Goal: Task Accomplishment & Management: Use online tool/utility

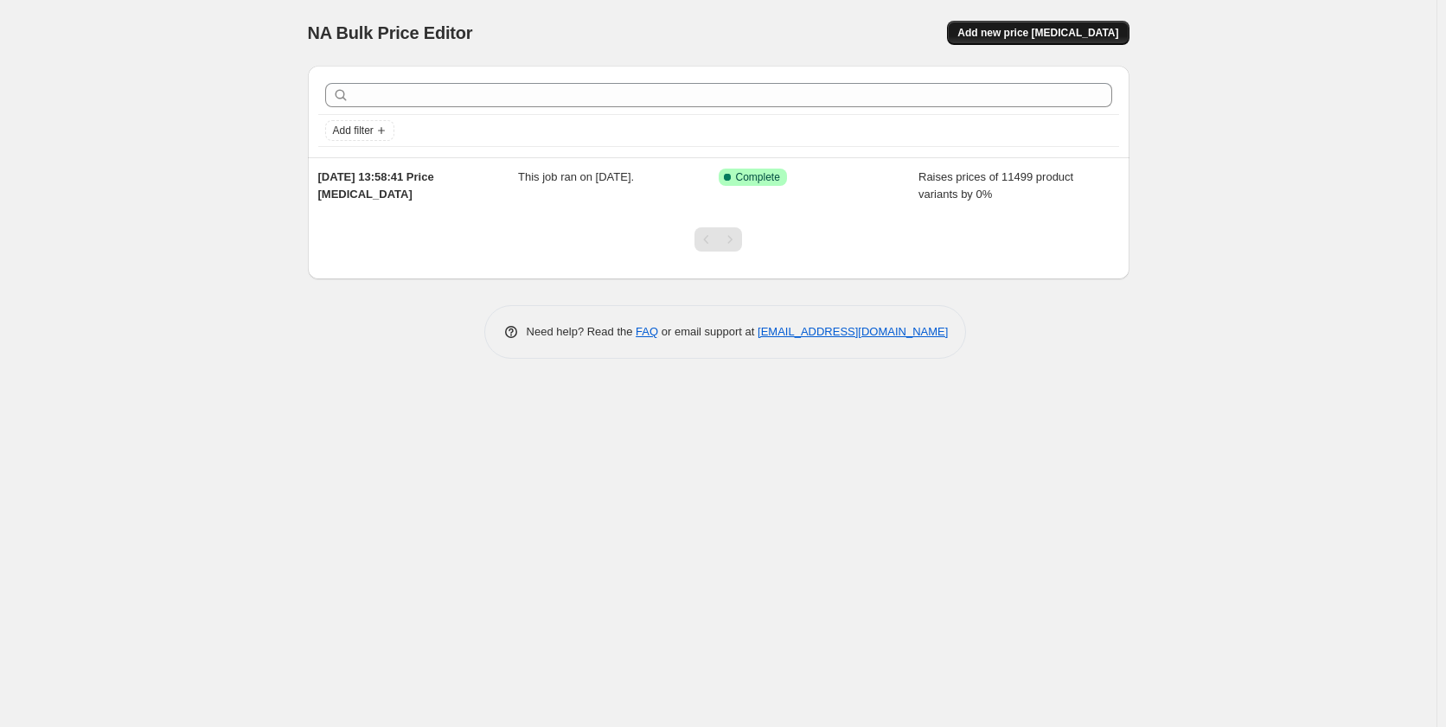
click at [1050, 29] on span "Add new price change job" at bounding box center [1037, 33] width 161 height 14
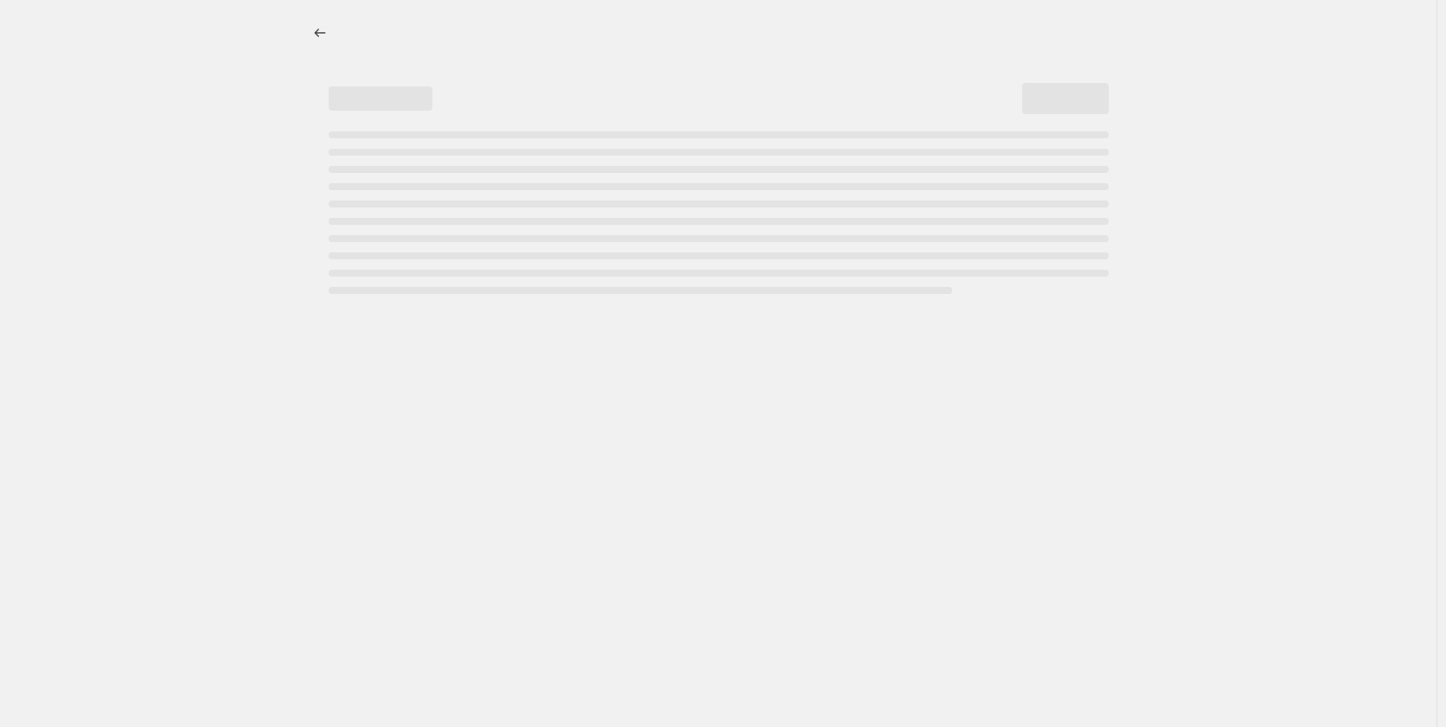
select select "percentage"
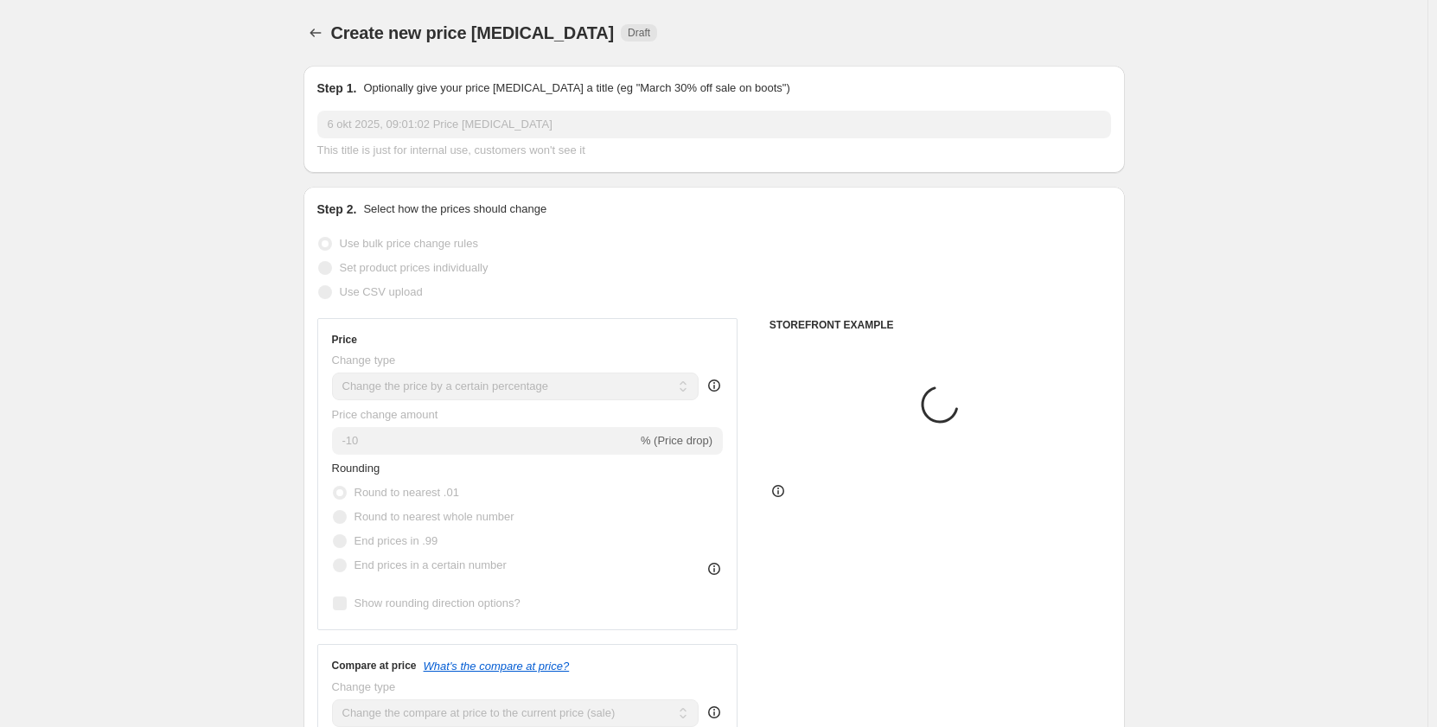
scroll to position [173, 0]
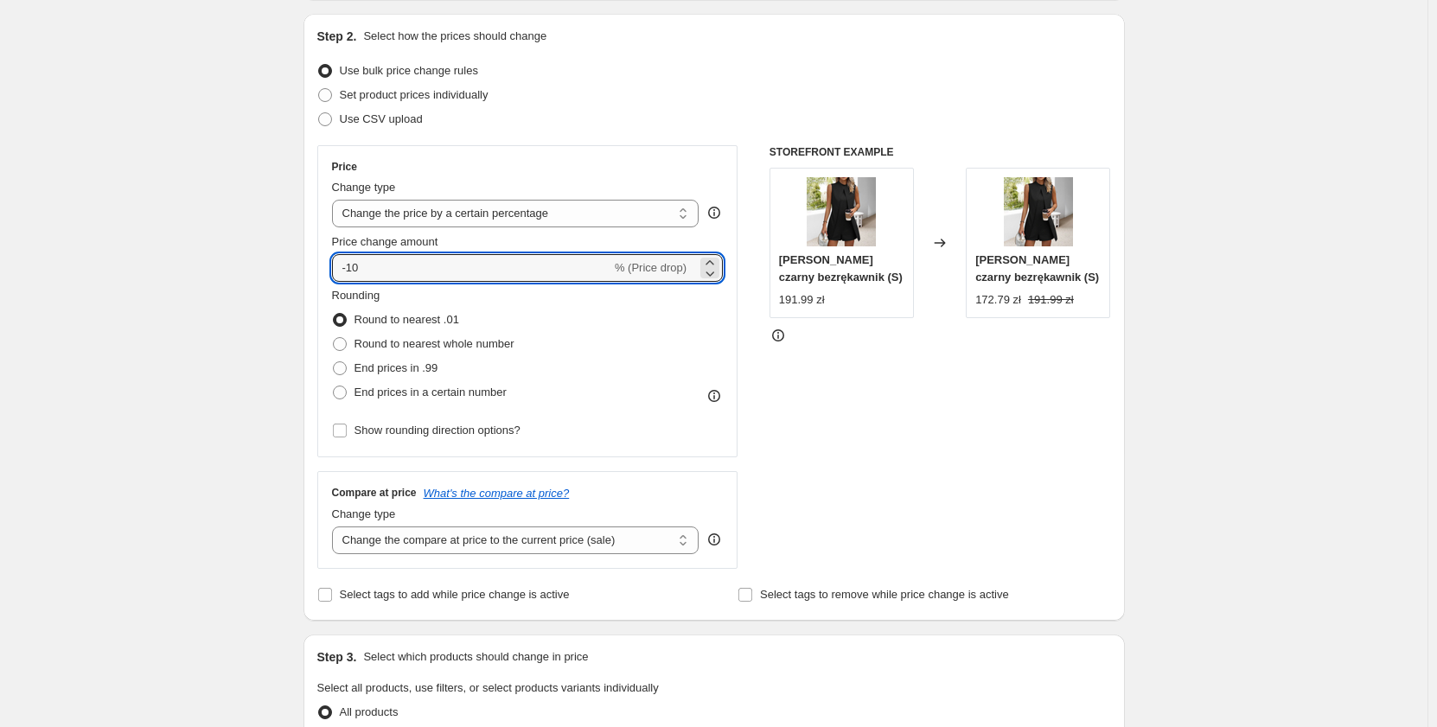
drag, startPoint x: 400, startPoint y: 268, endPoint x: 304, endPoint y: 278, distance: 96.4
click at [304, 278] on div "Step 1. Optionally give your price change job a title (eg "March 30% off sale o…" at bounding box center [707, 664] width 835 height 1571
type input "0"
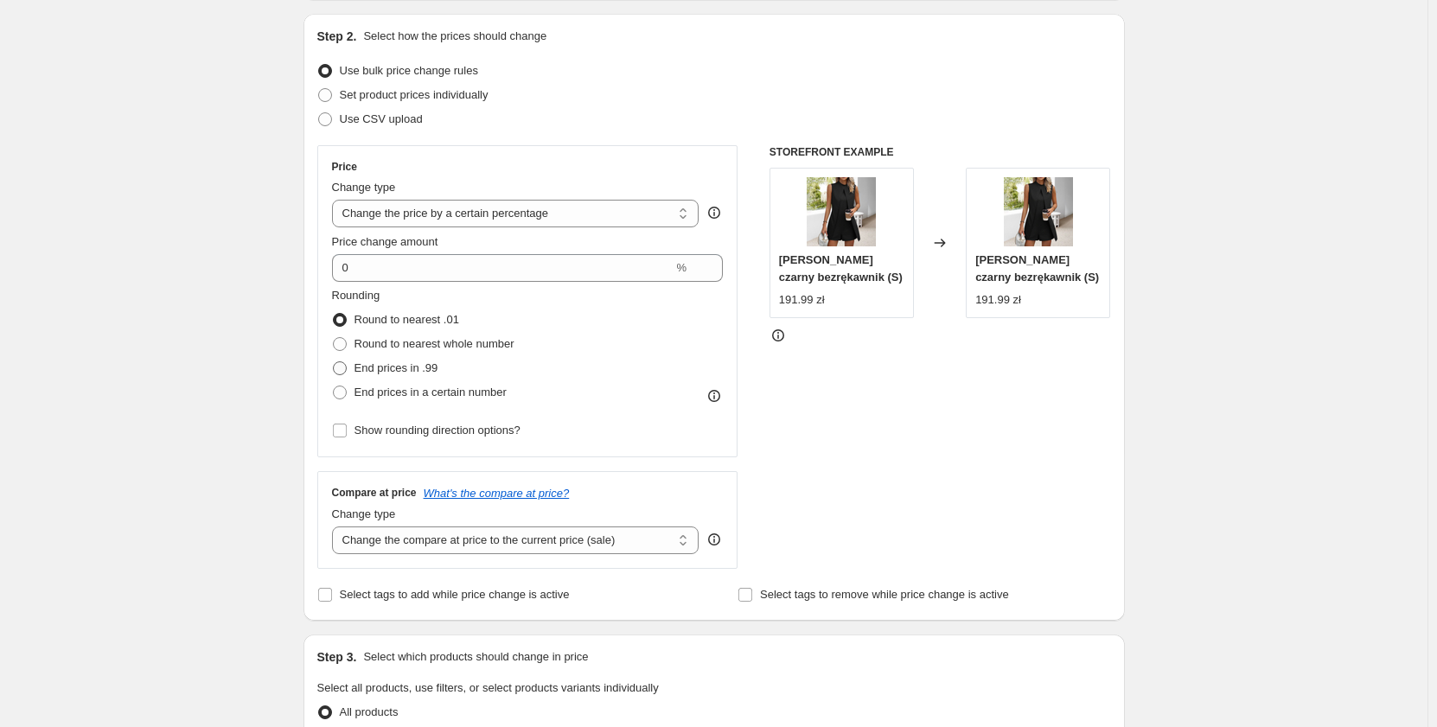
click at [399, 365] on span "End prices in .99" at bounding box center [396, 367] width 84 height 13
click at [334, 362] on input "End prices in .99" at bounding box center [333, 361] width 1 height 1
radio input "true"
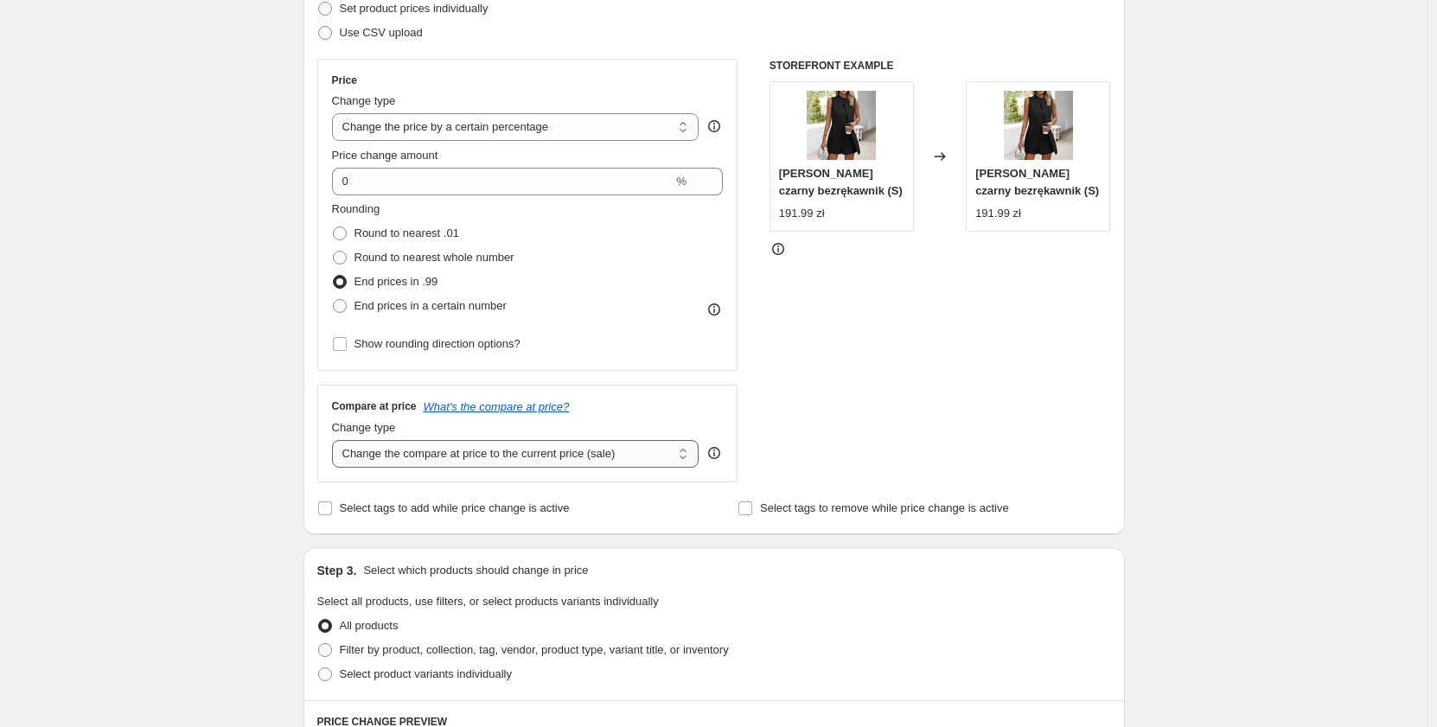
scroll to position [346, 0]
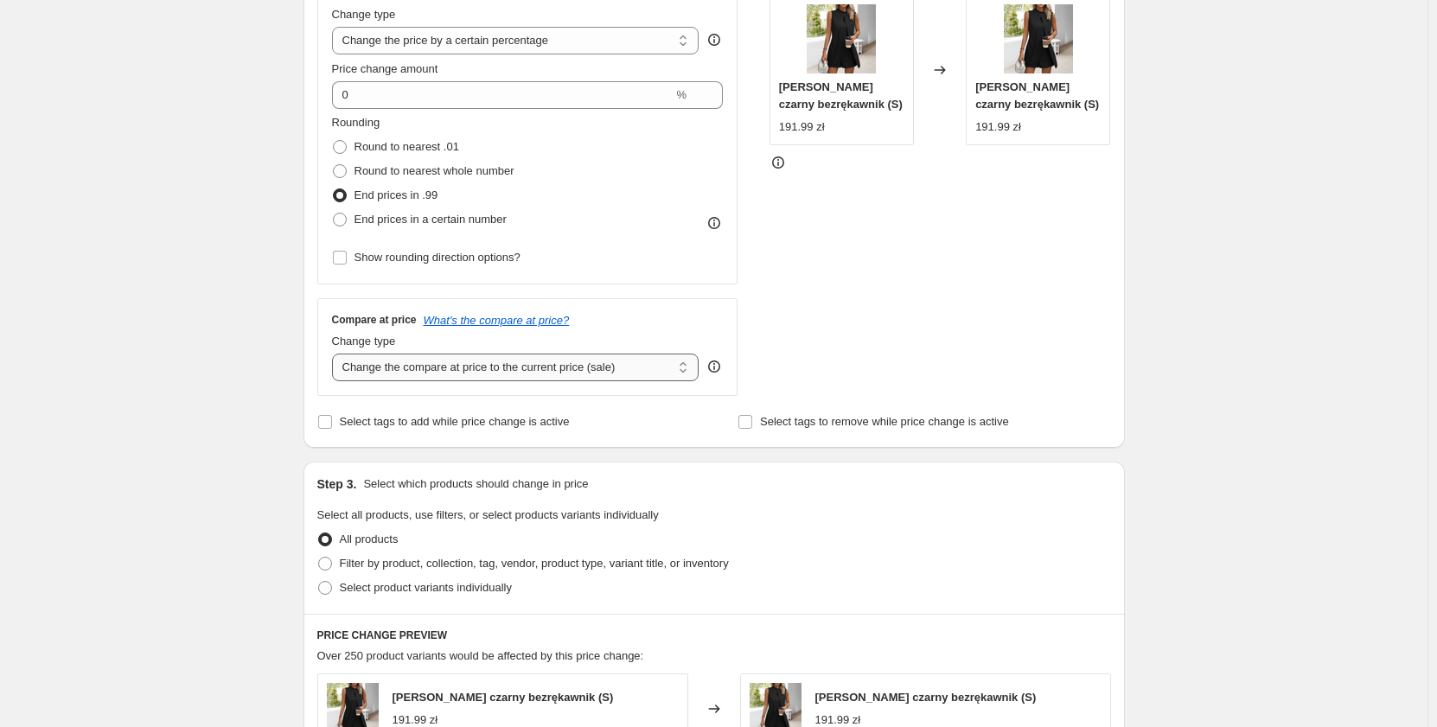
drag, startPoint x: 500, startPoint y: 360, endPoint x: 500, endPoint y: 371, distance: 11.2
click at [500, 360] on select "Change the compare at price to the current price (sale) Change the compare at p…" at bounding box center [515, 368] width 367 height 28
select select "pp"
click at [335, 354] on select "Change the compare at price to the current price (sale) Change the compare at p…" at bounding box center [515, 368] width 367 height 28
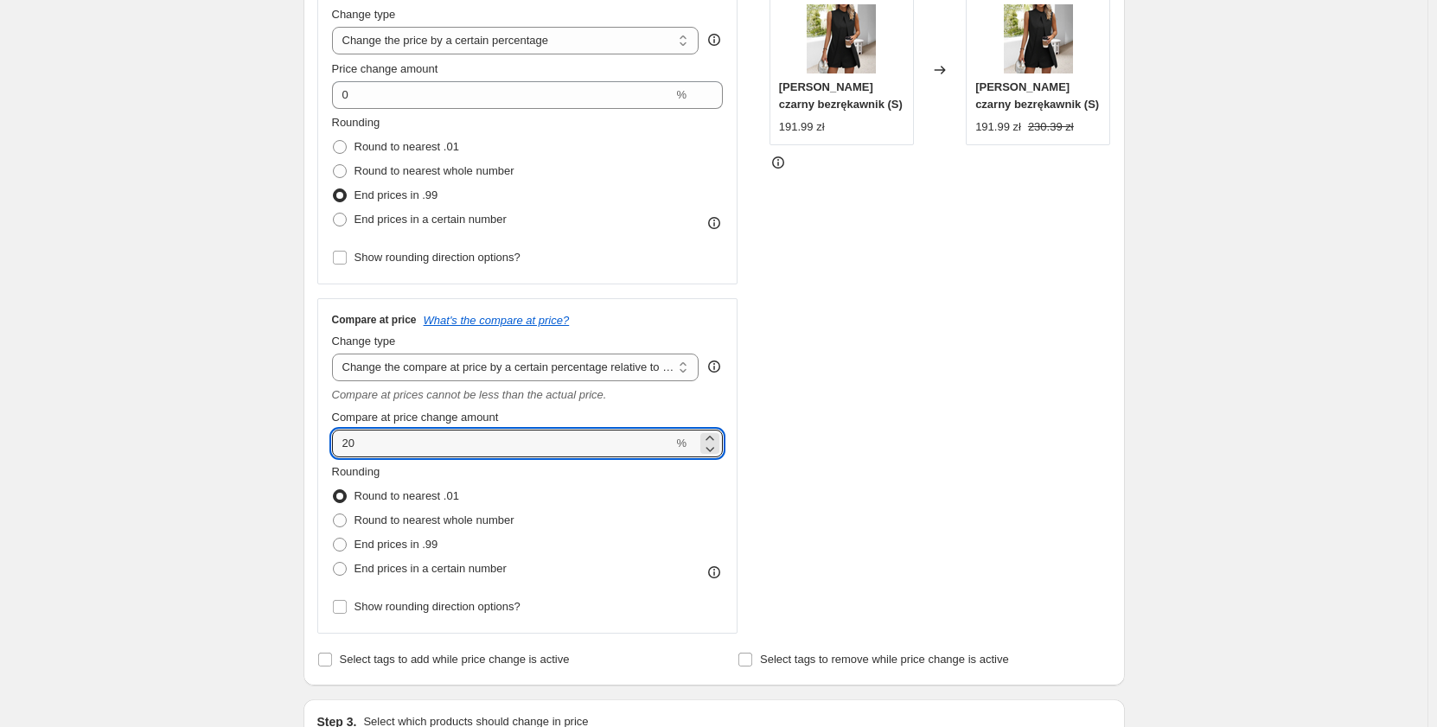
drag, startPoint x: 347, startPoint y: 444, endPoint x: 329, endPoint y: 442, distance: 18.2
click at [329, 442] on div "Compare at price What's the compare at price? Change type Change the compare at…" at bounding box center [527, 465] width 421 height 335
type input "80"
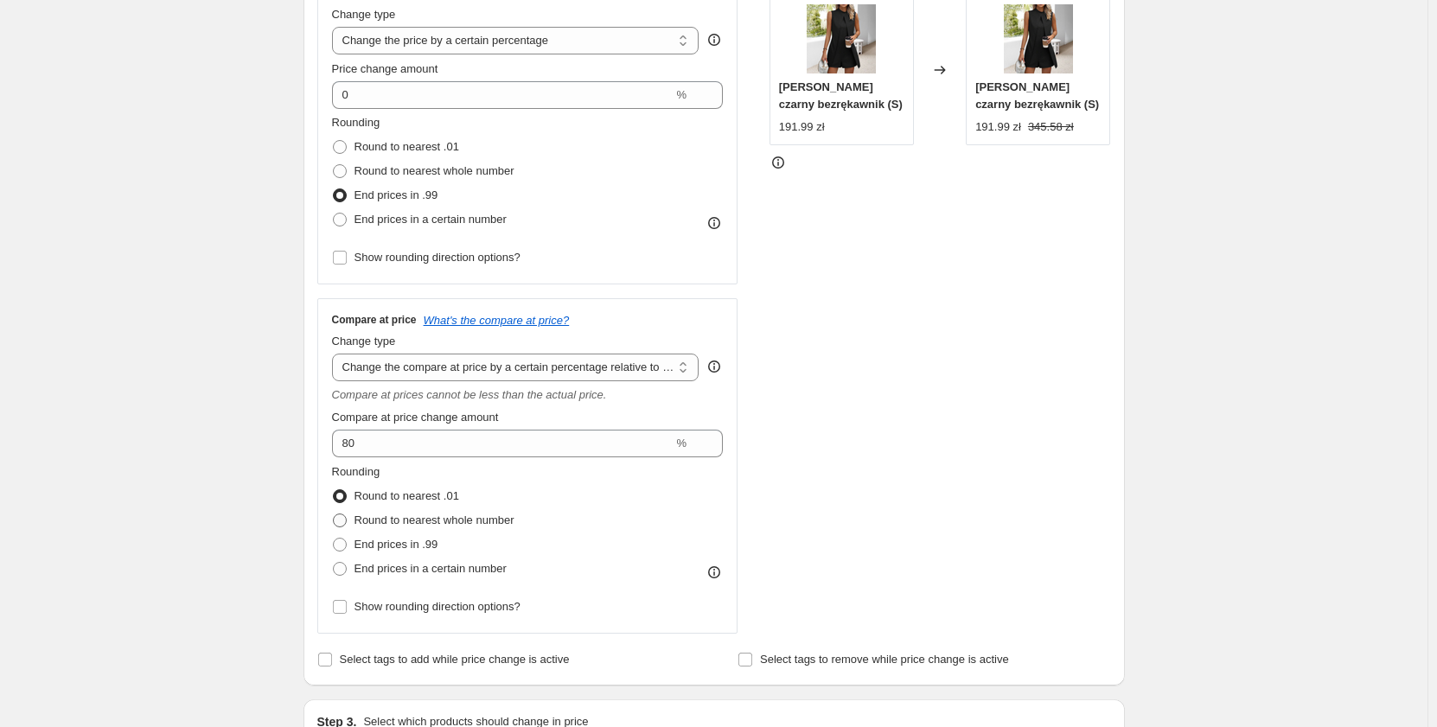
click at [379, 523] on span "Round to nearest whole number" at bounding box center [434, 520] width 160 height 13
click at [334, 514] on input "Round to nearest whole number" at bounding box center [333, 514] width 1 height 1
radio input "true"
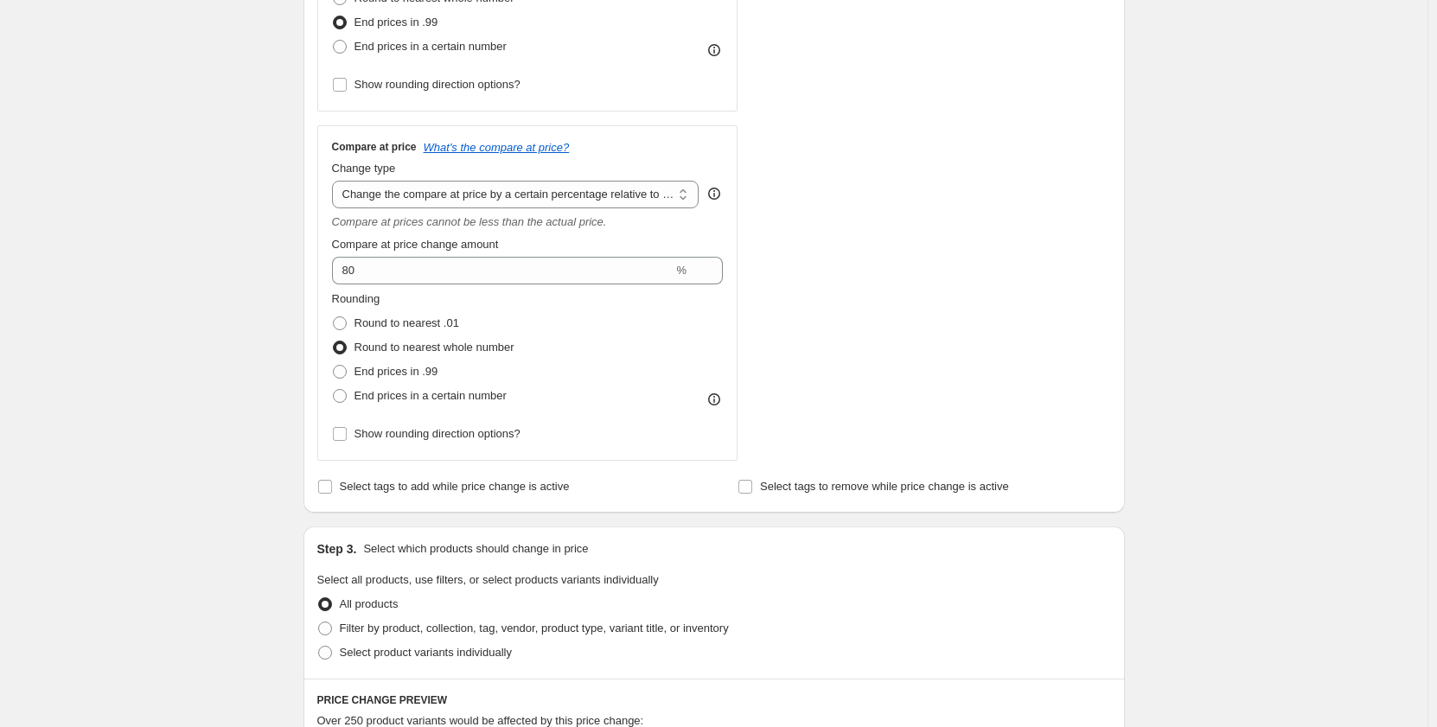
scroll to position [692, 0]
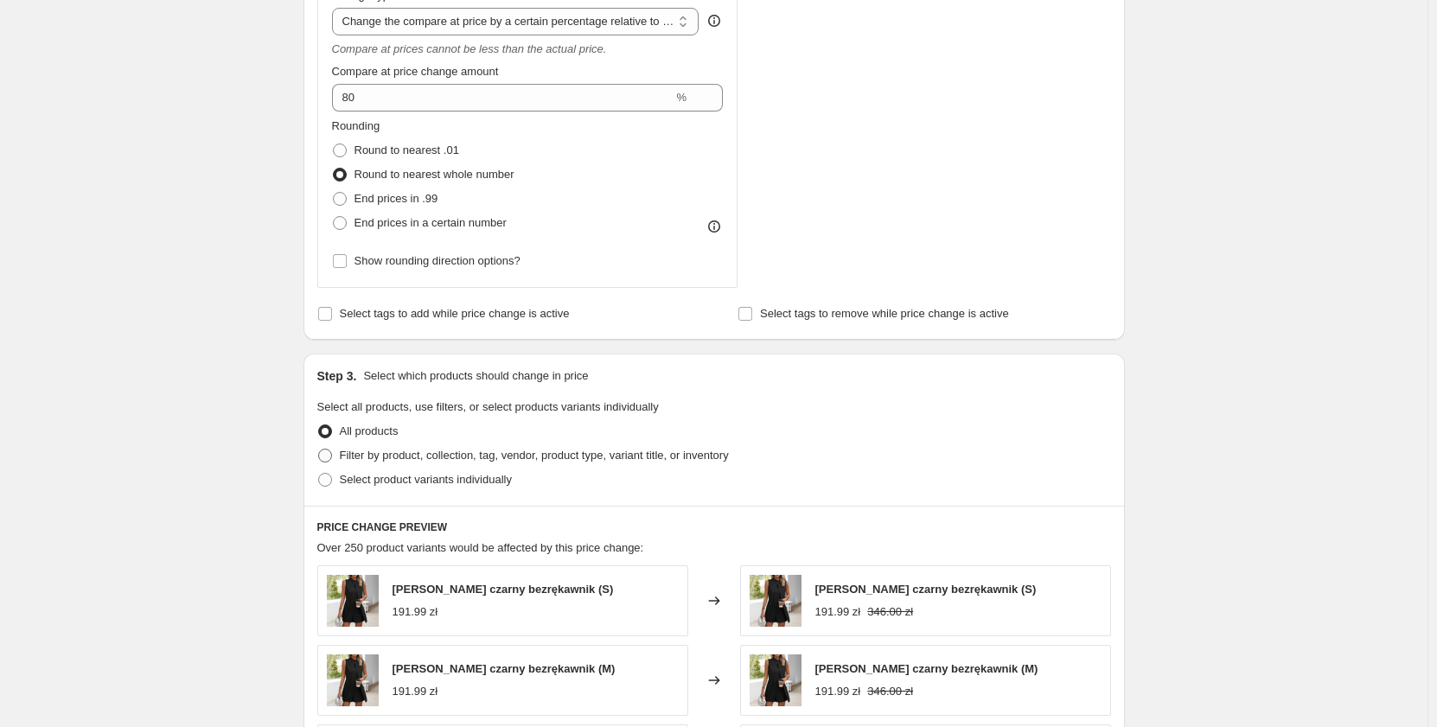
click at [385, 459] on span "Filter by product, collection, tag, vendor, product type, variant title, or inv…" at bounding box center [534, 455] width 389 height 13
click at [319, 450] on input "Filter by product, collection, tag, vendor, product type, variant title, or inv…" at bounding box center [318, 449] width 1 height 1
radio input "true"
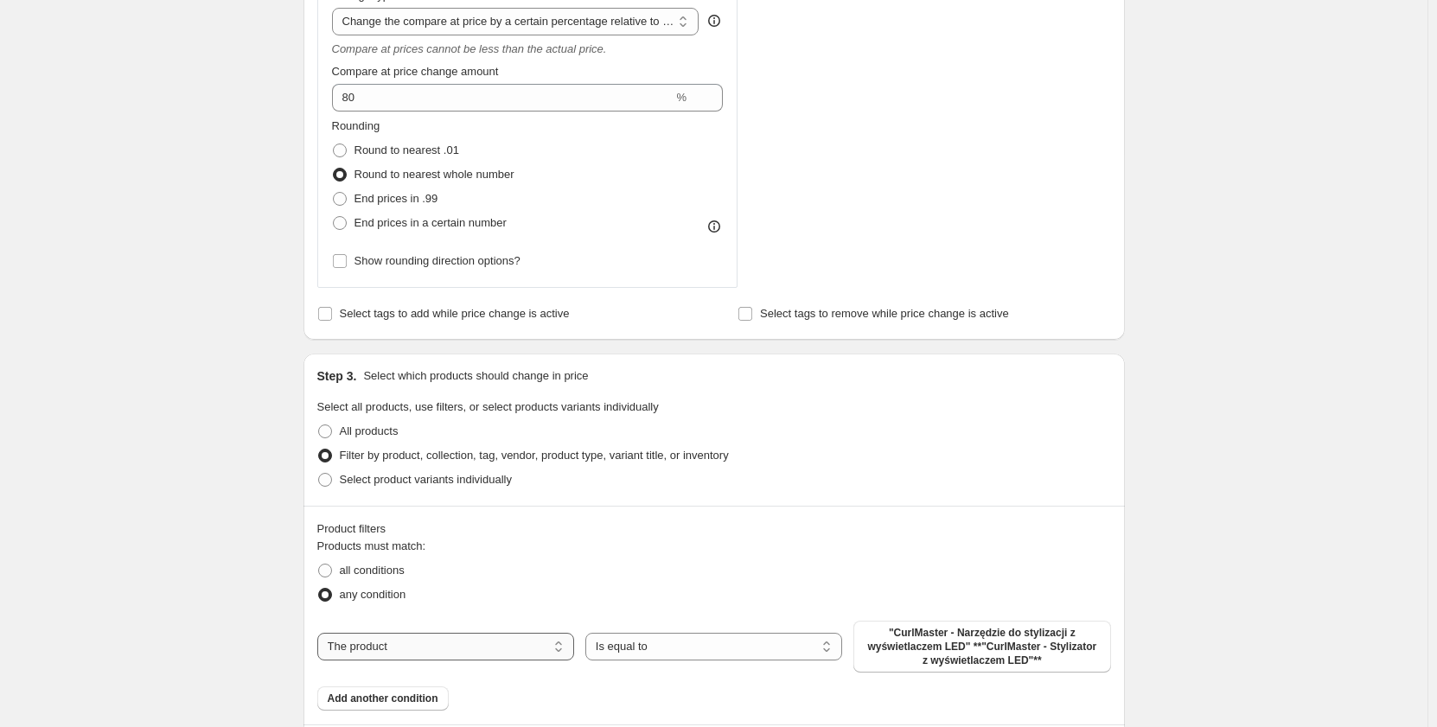
click at [463, 642] on select "The product The product's collection The product's tag The product's vendor The…" at bounding box center [445, 647] width 257 height 28
select select "tag"
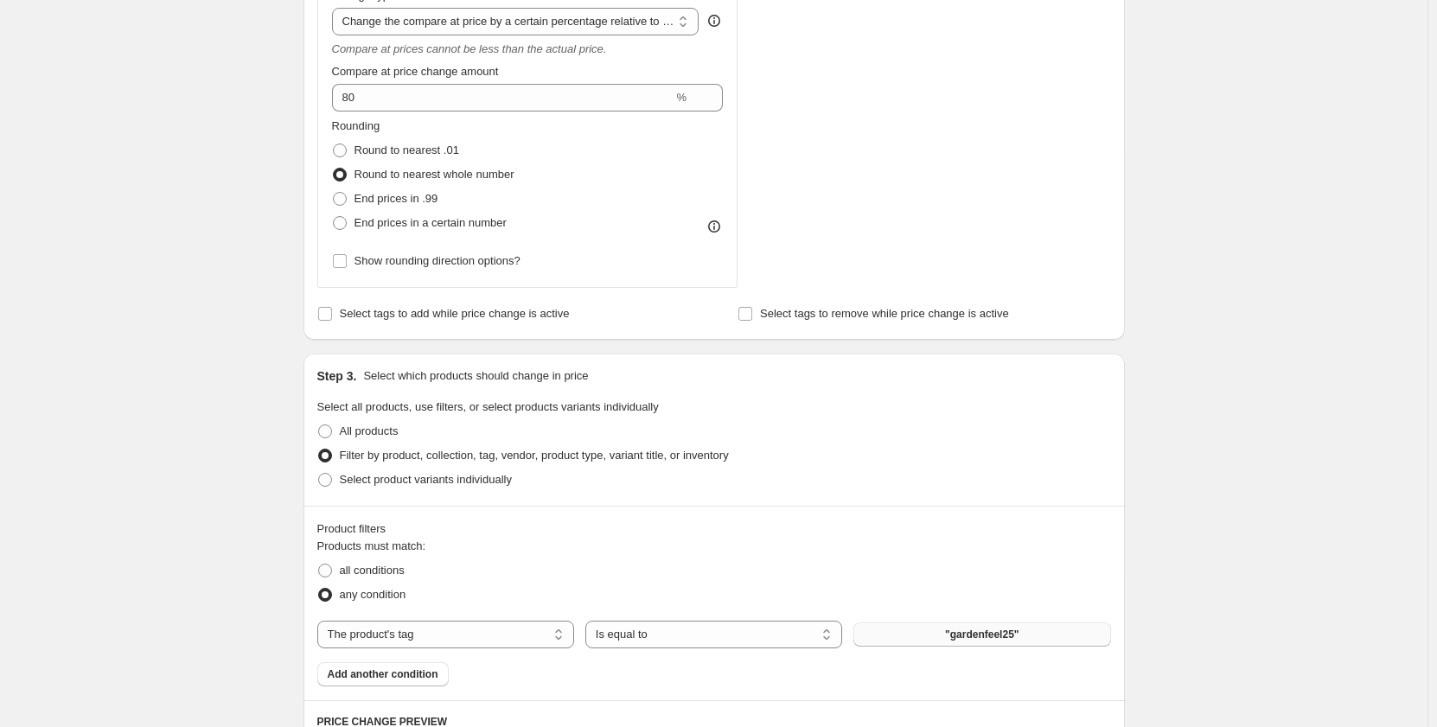
click at [968, 641] on span ""gardenfeel25"" at bounding box center [981, 635] width 73 height 14
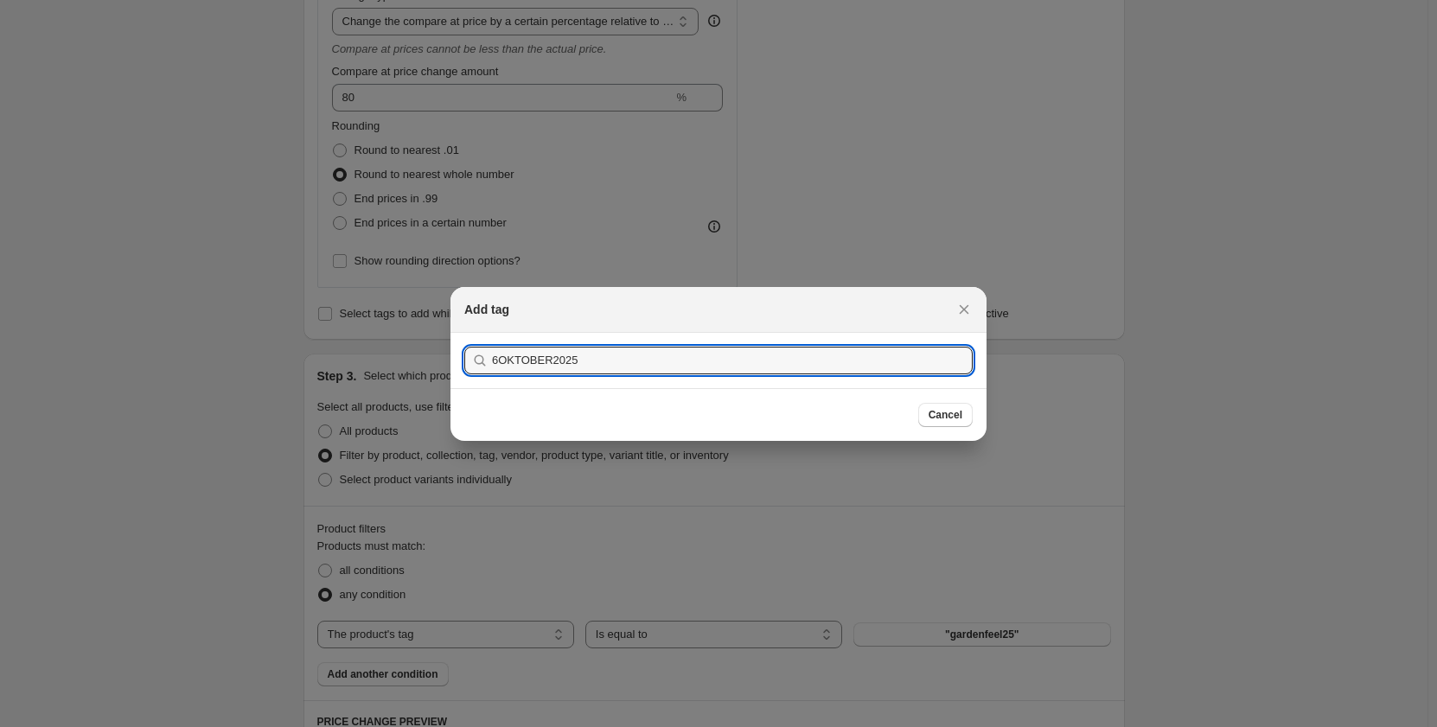
type input "6OKTOBER2025"
click at [464, 333] on button "Submit" at bounding box center [488, 342] width 49 height 18
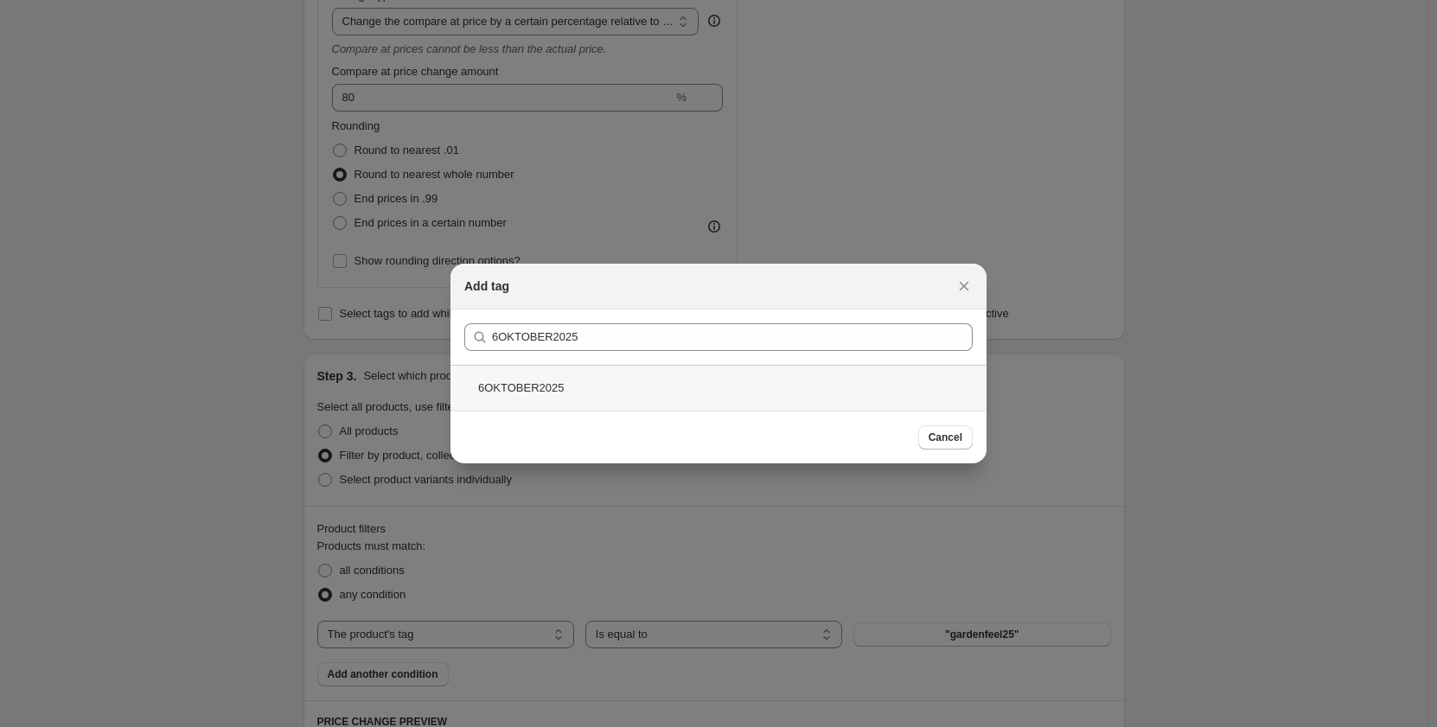
click at [651, 384] on div "6OKTOBER2025" at bounding box center [718, 388] width 536 height 46
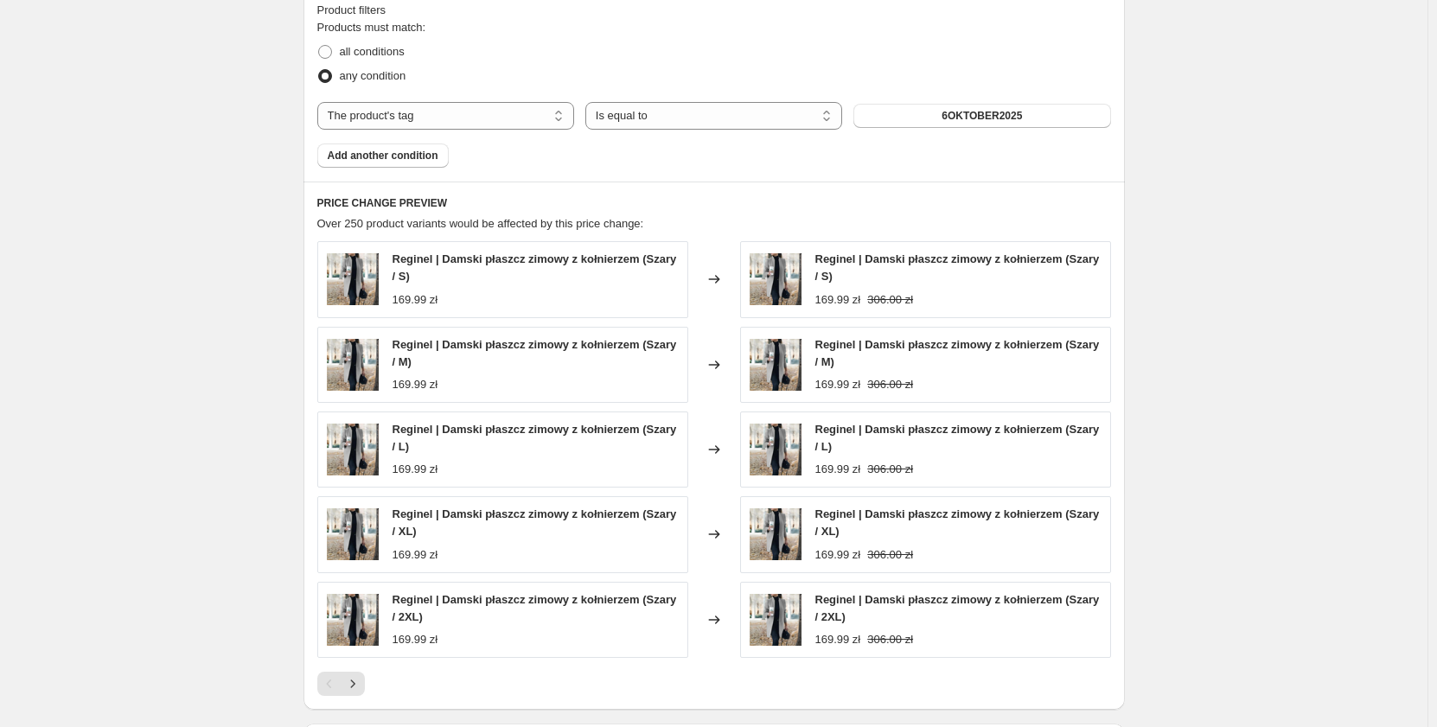
scroll to position [1462, 0]
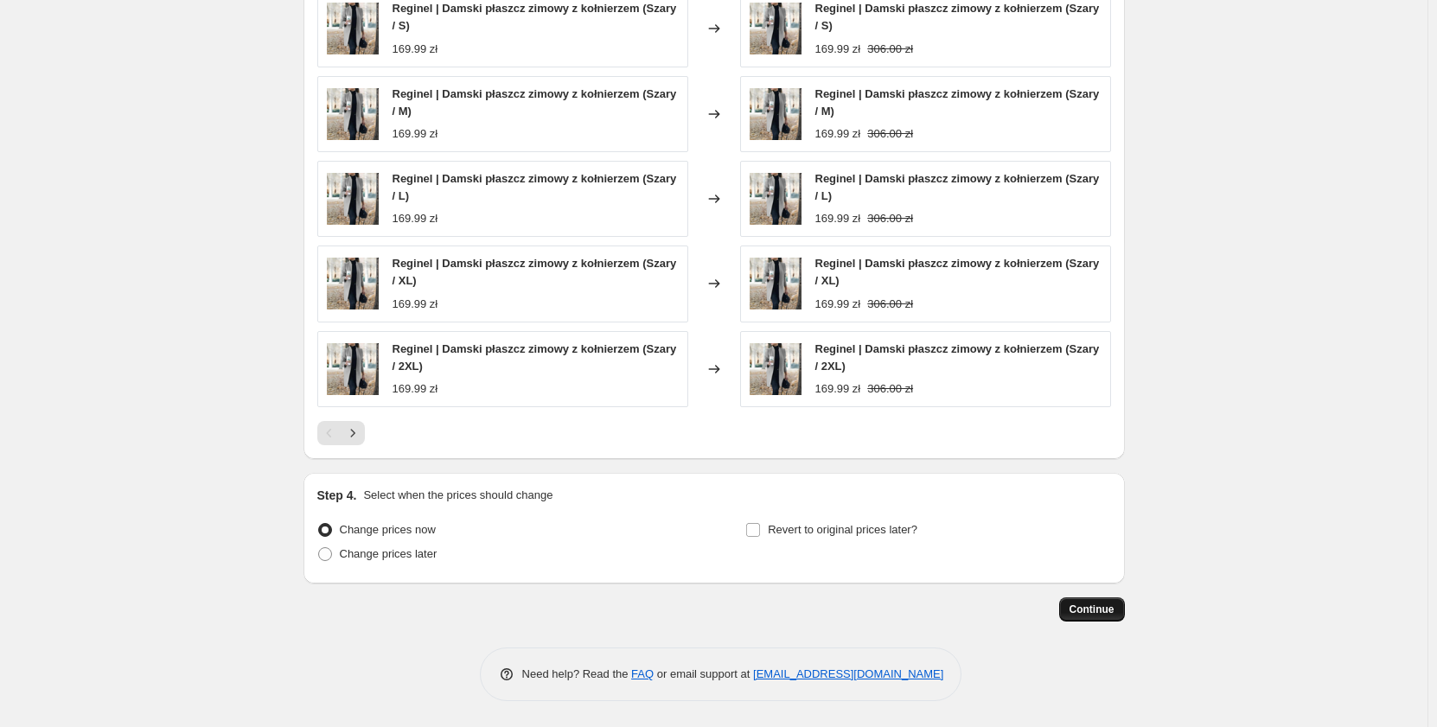
click at [1072, 608] on button "Continue" at bounding box center [1092, 609] width 66 height 24
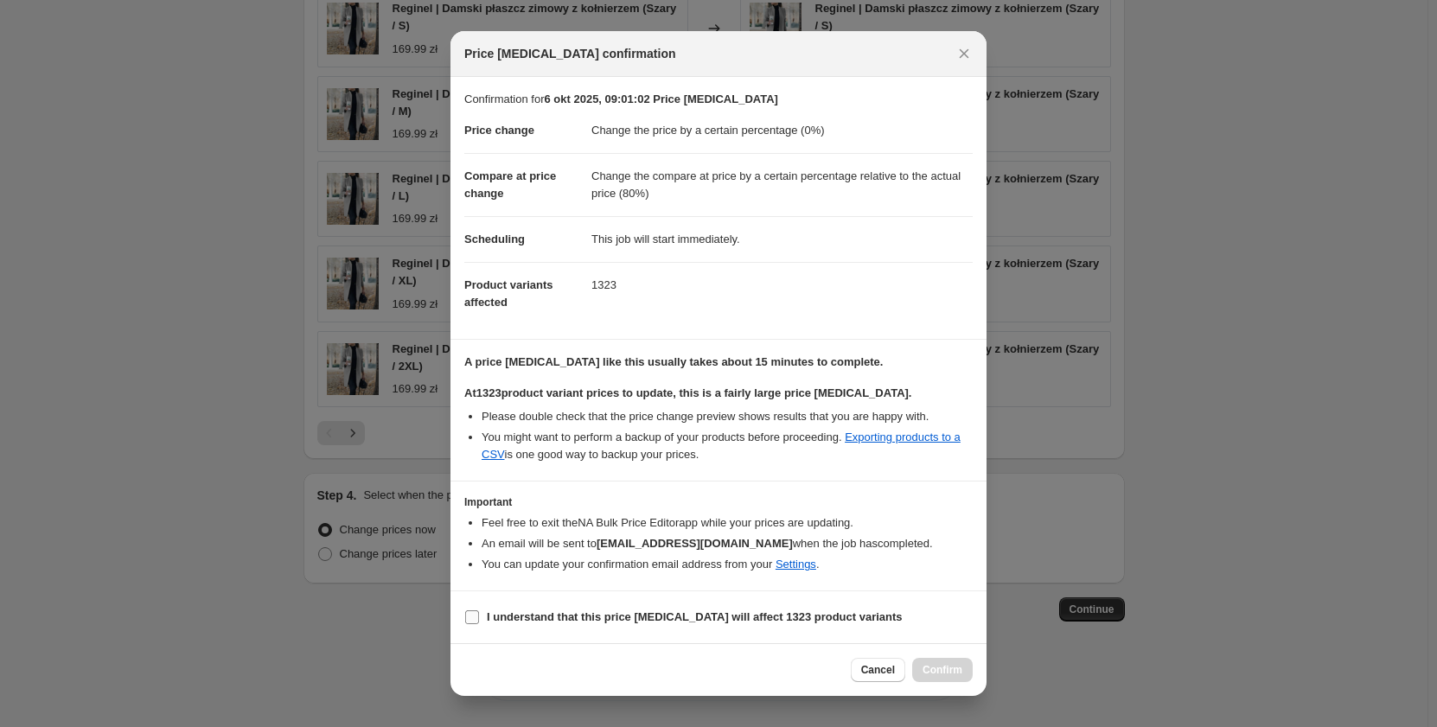
click at [493, 615] on b "I understand that this price change job will affect 1323 product variants" at bounding box center [695, 616] width 416 height 13
click at [479, 615] on input "I understand that this price change job will affect 1323 product variants" at bounding box center [472, 617] width 14 height 14
checkbox input "true"
click at [938, 666] on span "Confirm" at bounding box center [942, 670] width 40 height 14
